Goal: Task Accomplishment & Management: Use online tool/utility

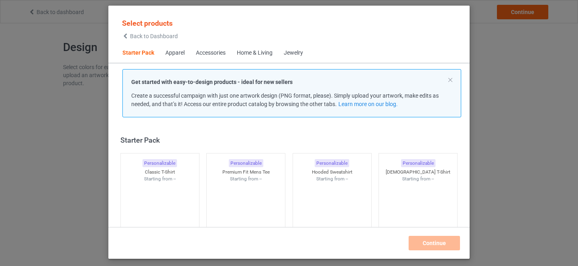
scroll to position [10, 0]
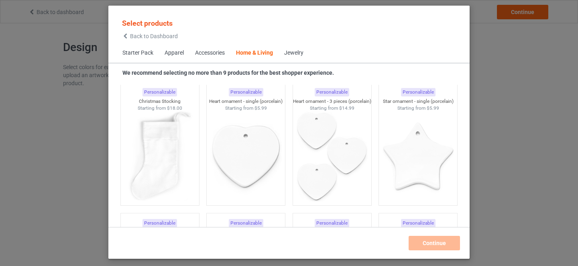
scroll to position [5474, 0]
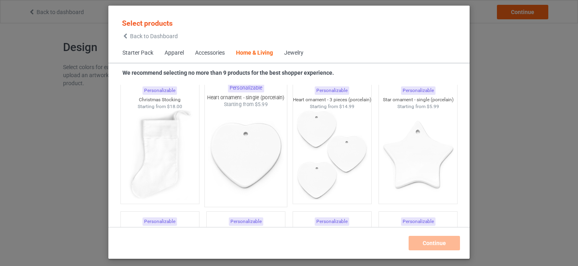
click at [262, 123] on img at bounding box center [245, 155] width 75 height 94
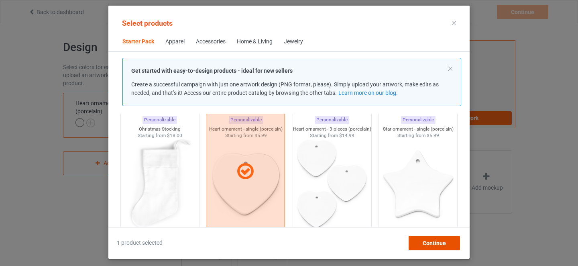
click at [437, 239] on div "Continue" at bounding box center [434, 243] width 51 height 14
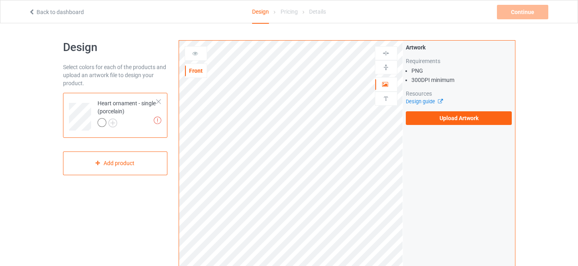
click at [195, 53] on icon at bounding box center [195, 52] width 7 height 6
click at [195, 69] on div "Front" at bounding box center [196, 71] width 22 height 8
click at [159, 101] on div at bounding box center [159, 102] width 6 height 6
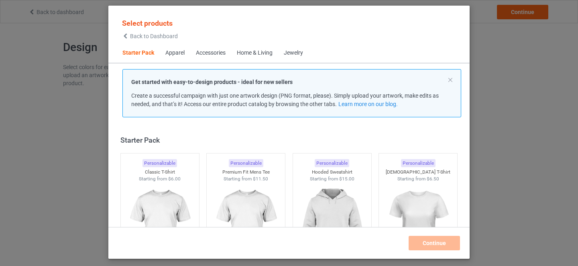
scroll to position [10, 0]
